Goal: Information Seeking & Learning: Understand process/instructions

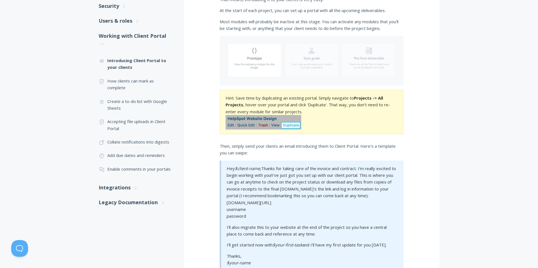
scroll to position [165, 0]
click at [123, 88] on link ".st0{fill:none;stroke:#000000;stroke-width:2;stroke-miterlimit:10;} Untitled-15…" at bounding box center [136, 84] width 74 height 20
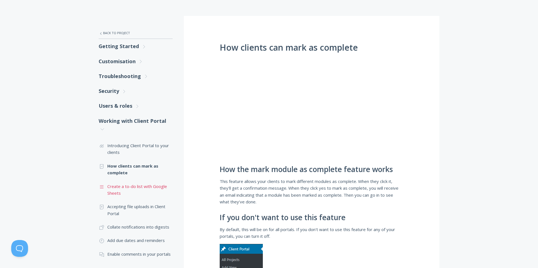
click at [126, 189] on link ".st0{fill:none;stroke:#000000;stroke-width:2;stroke-miterlimit:10;} Untitled-16…" at bounding box center [136, 190] width 74 height 20
